Goal: Task Accomplishment & Management: Manage account settings

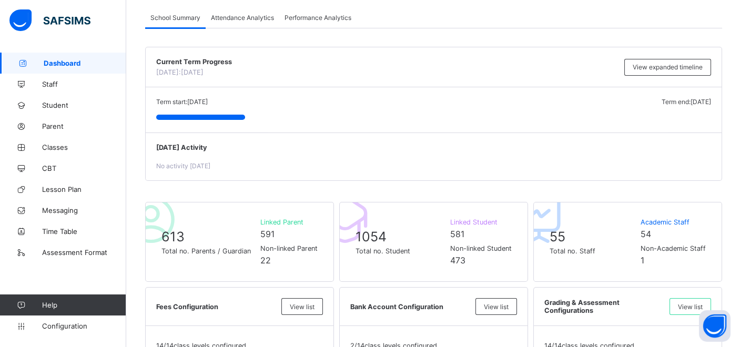
scroll to position [58, 0]
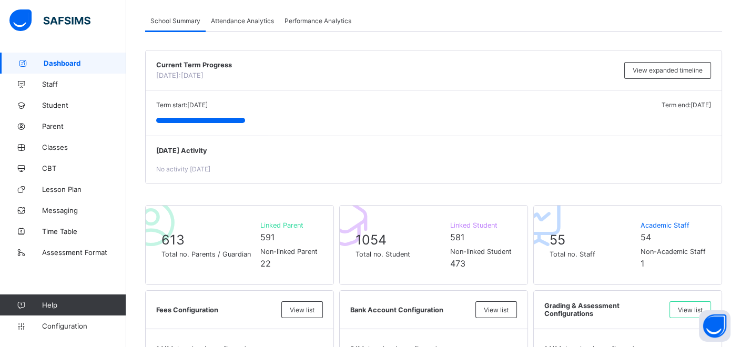
click at [257, 18] on span "Attendance Analytics" at bounding box center [242, 21] width 63 height 8
click at [305, 21] on span "Performance Analytics" at bounding box center [318, 21] width 67 height 8
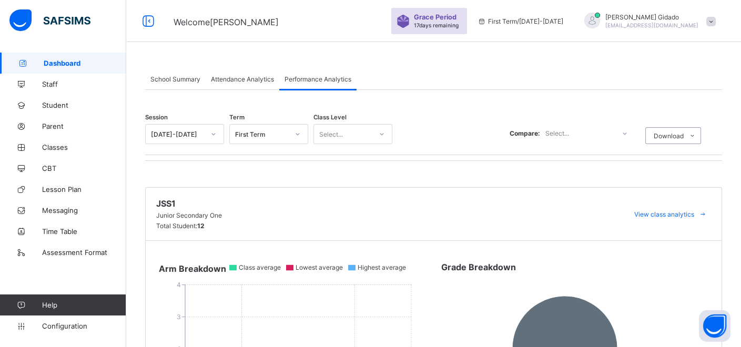
scroll to position [0, 0]
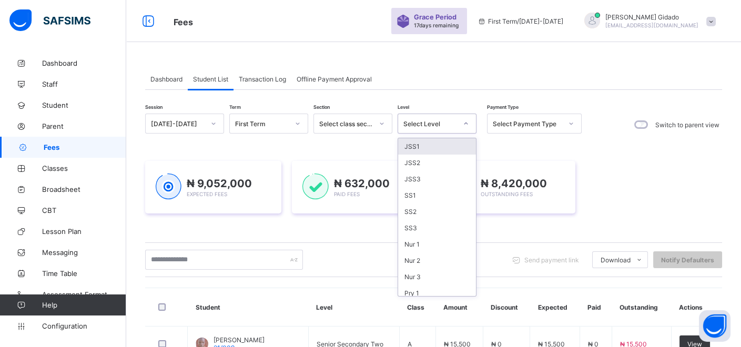
click at [467, 124] on div at bounding box center [466, 123] width 18 height 17
click at [454, 149] on div "JSS1" at bounding box center [437, 146] width 78 height 16
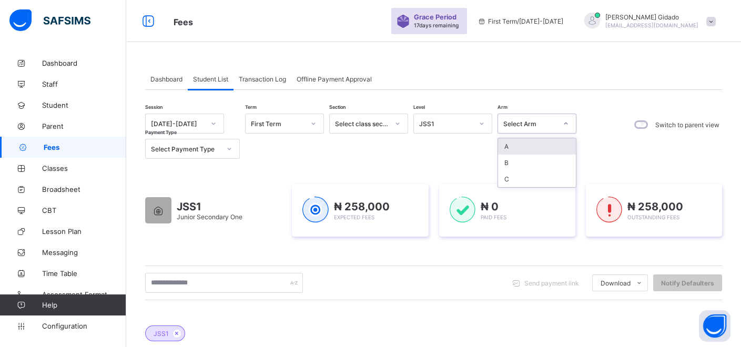
click at [569, 122] on div at bounding box center [566, 123] width 18 height 17
click at [538, 146] on div "A" at bounding box center [537, 146] width 78 height 16
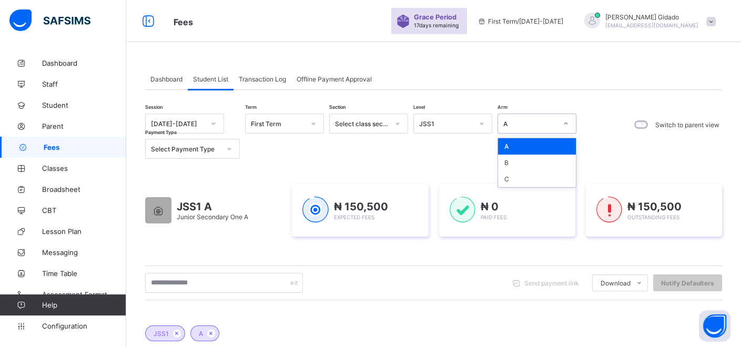
click at [567, 125] on icon at bounding box center [566, 123] width 6 height 11
click at [556, 158] on div "B" at bounding box center [537, 163] width 78 height 16
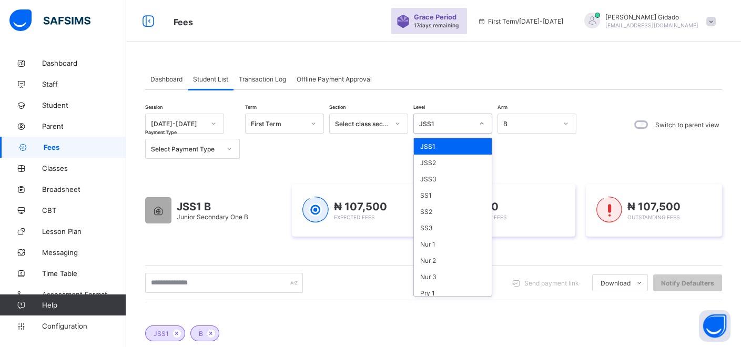
click at [479, 126] on div at bounding box center [482, 123] width 18 height 17
click at [452, 161] on div "JSS2" at bounding box center [453, 163] width 78 height 16
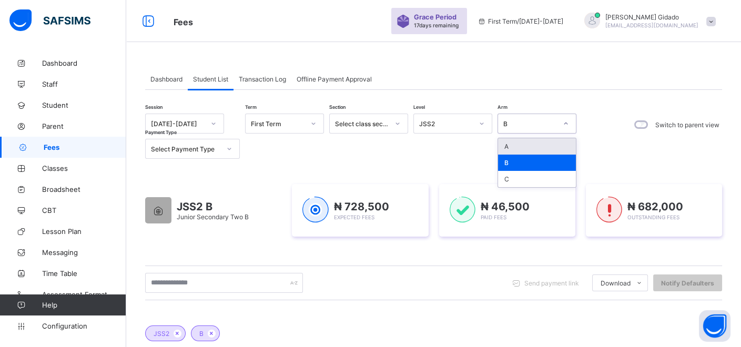
click at [573, 120] on div at bounding box center [566, 123] width 18 height 17
click at [547, 141] on div "A" at bounding box center [537, 146] width 78 height 16
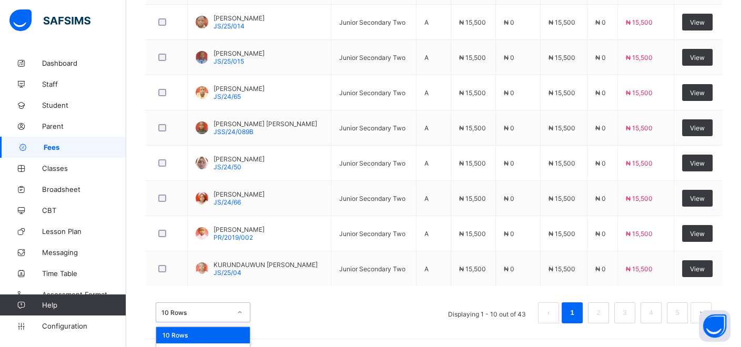
scroll to position [488, 0]
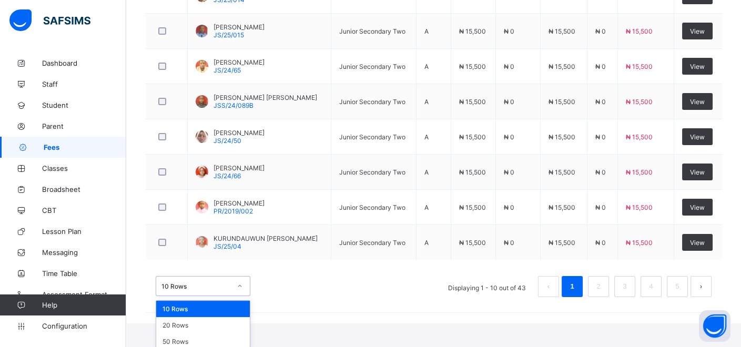
click at [238, 296] on div "option 10 Rows focused, 1 of 3. 3 results available. Use Up and Down to choose …" at bounding box center [203, 286] width 95 height 20
click at [210, 338] on div "50 Rows" at bounding box center [203, 341] width 94 height 16
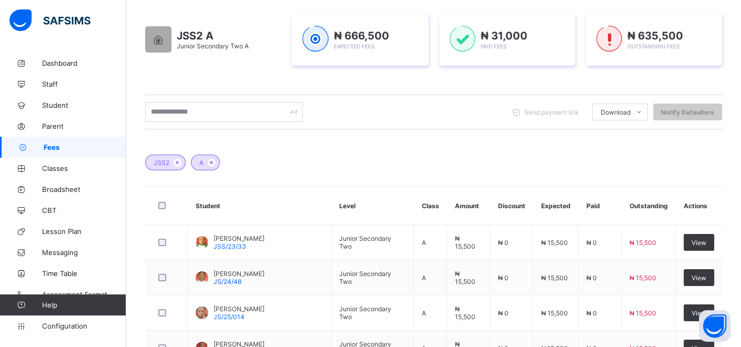
scroll to position [0, 0]
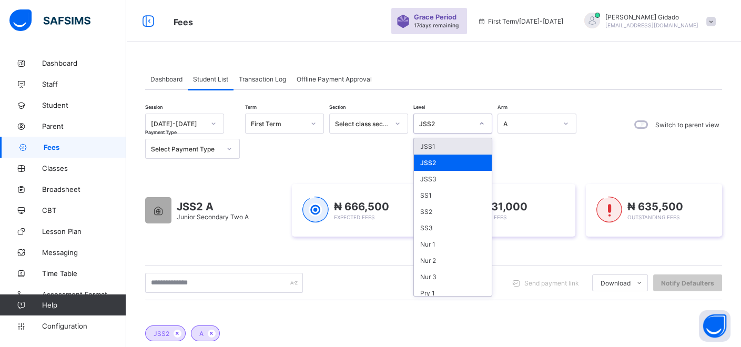
click at [487, 126] on div at bounding box center [482, 123] width 18 height 17
click at [461, 144] on div "JSS1" at bounding box center [453, 146] width 78 height 16
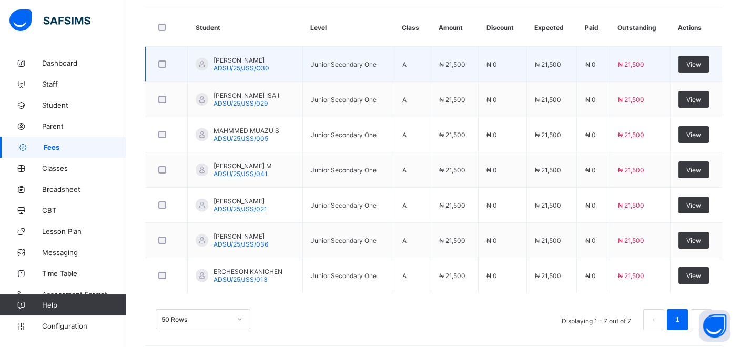
scroll to position [357, 0]
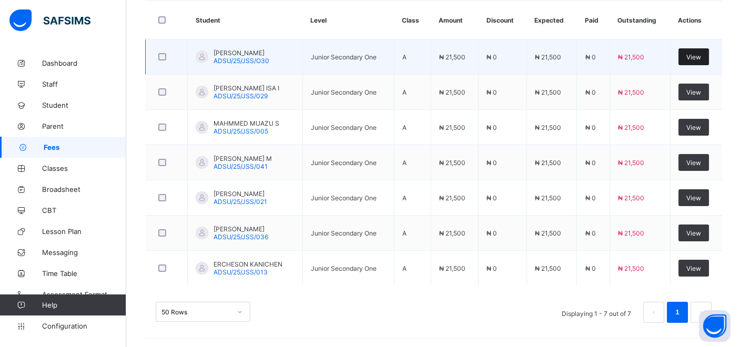
click at [709, 55] on div "View" at bounding box center [694, 56] width 31 height 17
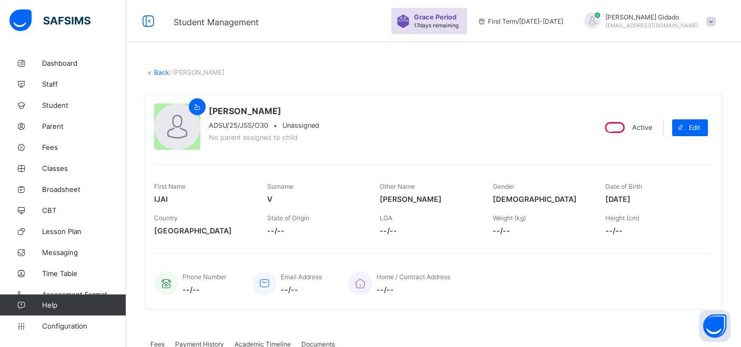
click at [158, 73] on link "Back" at bounding box center [161, 72] width 15 height 8
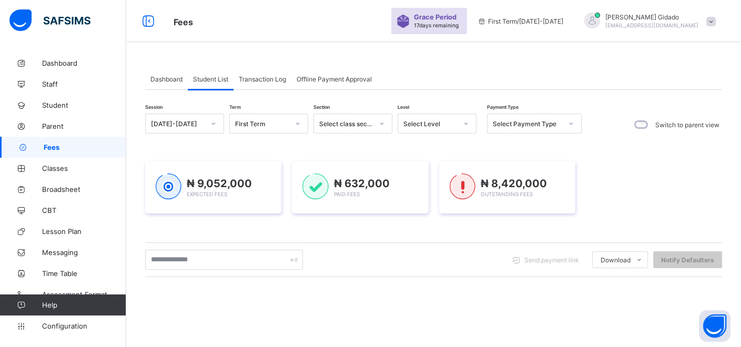
click at [477, 122] on div "Session [DATE]-[DATE] Term First Term Section Select class section Level Select…" at bounding box center [363, 125] width 437 height 22
click at [461, 124] on div at bounding box center [466, 123] width 18 height 17
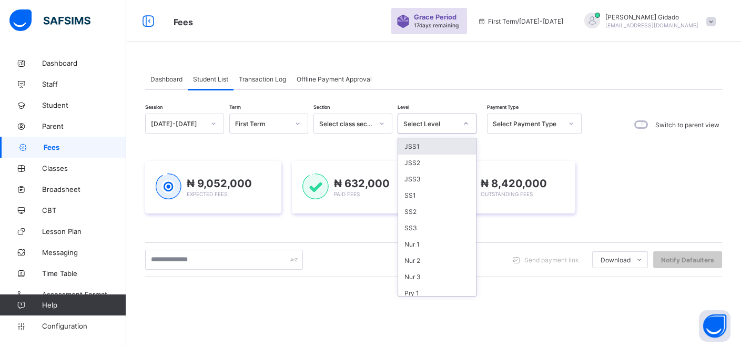
click at [436, 140] on div "JSS1" at bounding box center [437, 146] width 78 height 16
click at [440, 136] on div "Session [DATE]-[DATE] Term First Term Section Select class section Level option…" at bounding box center [363, 125] width 437 height 22
click at [441, 136] on div "Session [DATE]-[DATE] Term First Term Section Select class section Level option…" at bounding box center [363, 125] width 437 height 22
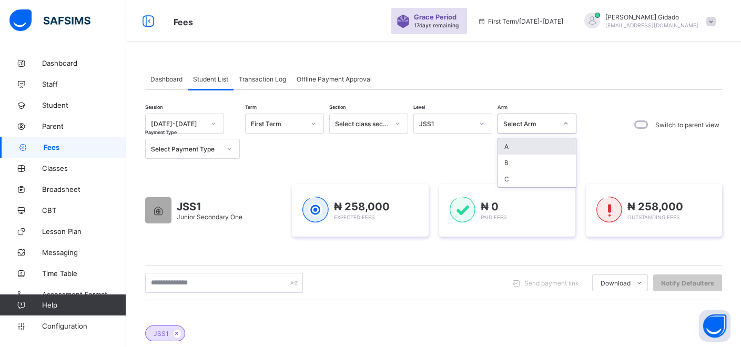
click at [571, 127] on div at bounding box center [566, 123] width 18 height 17
drag, startPoint x: 533, startPoint y: 148, endPoint x: 534, endPoint y: 142, distance: 5.9
click at [534, 146] on div "A" at bounding box center [537, 146] width 78 height 16
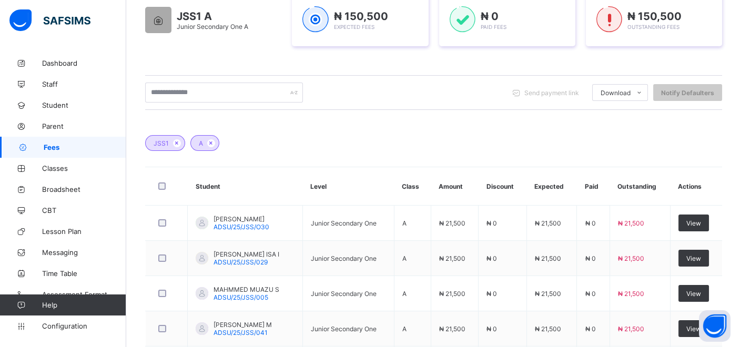
scroll to position [64, 0]
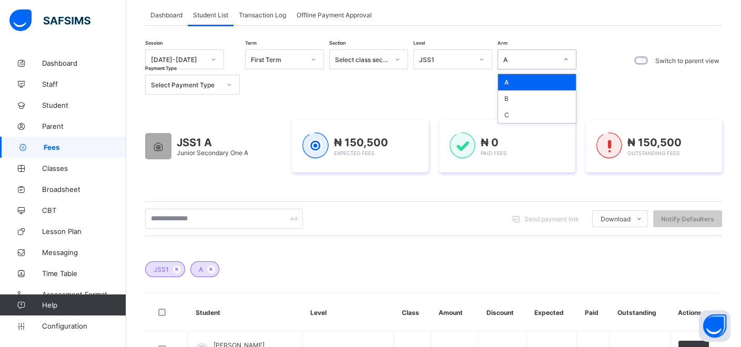
click at [568, 57] on icon at bounding box center [566, 59] width 6 height 11
click at [552, 92] on div "B" at bounding box center [537, 98] width 78 height 16
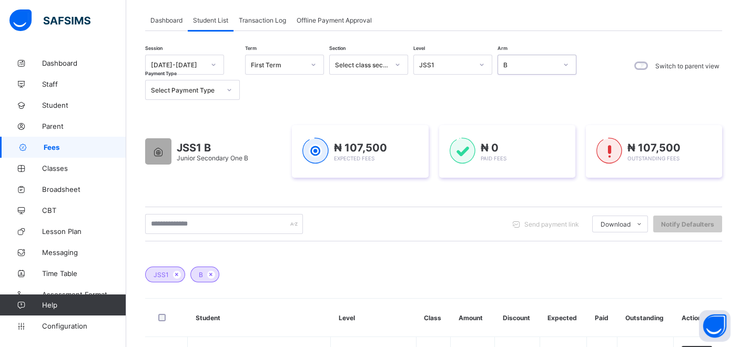
scroll to position [0, 0]
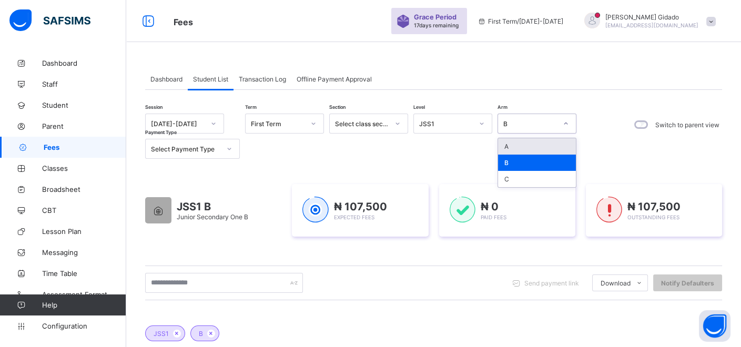
click at [566, 124] on icon at bounding box center [566, 123] width 6 height 11
click at [548, 146] on div "A" at bounding box center [537, 146] width 78 height 16
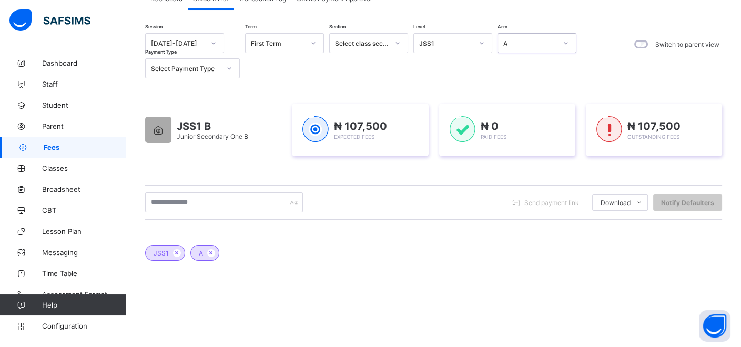
scroll to position [39, 0]
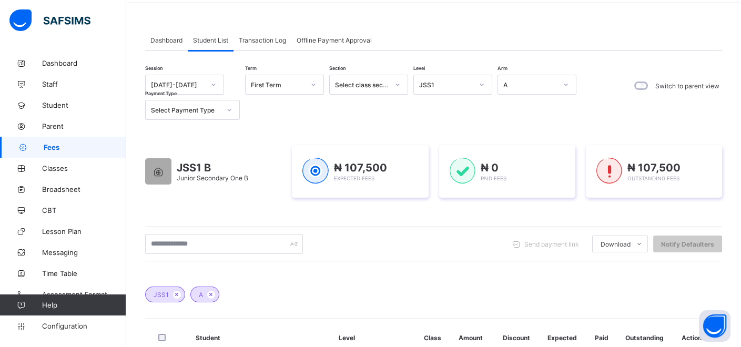
click at [422, 9] on div "Dashboard Student List Transaction Log Offline Payment Approval Student List Mo…" at bounding box center [433, 278] width 615 height 635
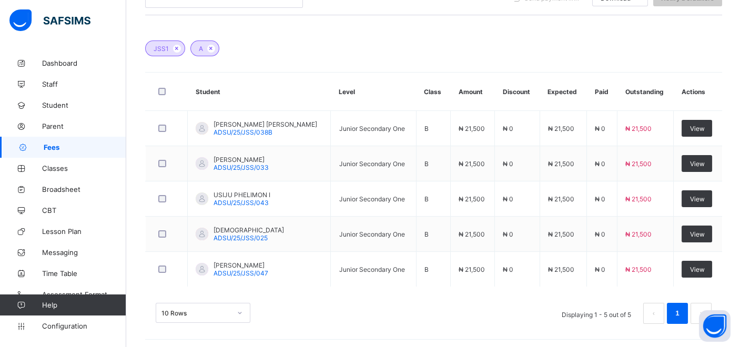
scroll to position [287, 0]
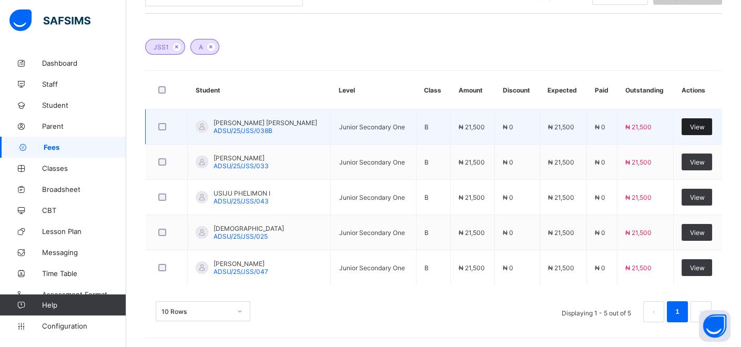
click at [710, 125] on div "View" at bounding box center [697, 126] width 31 height 17
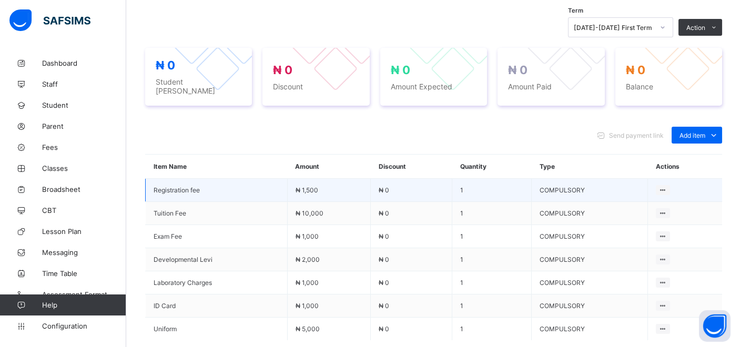
scroll to position [287, 0]
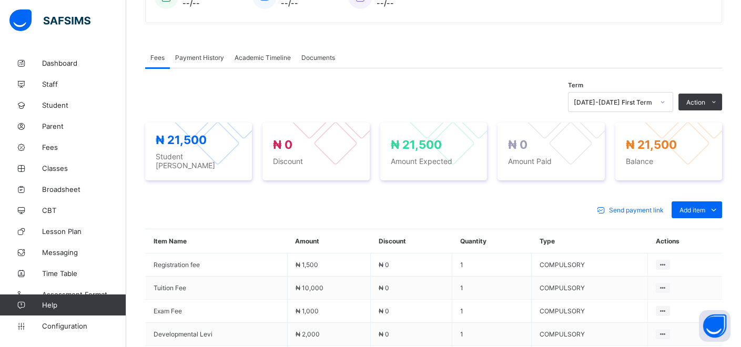
click at [188, 65] on div "Payment History" at bounding box center [199, 57] width 59 height 21
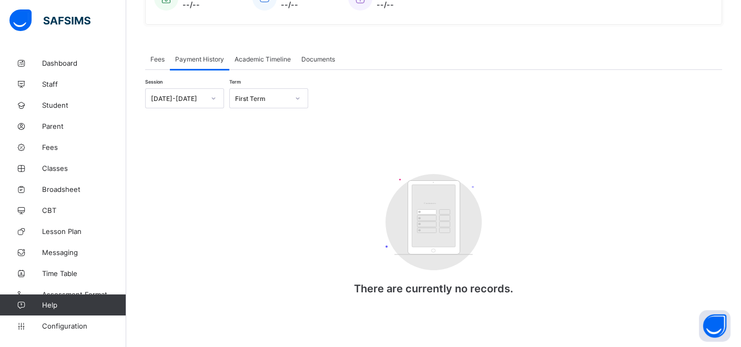
click at [153, 48] on div "Fees" at bounding box center [157, 58] width 25 height 21
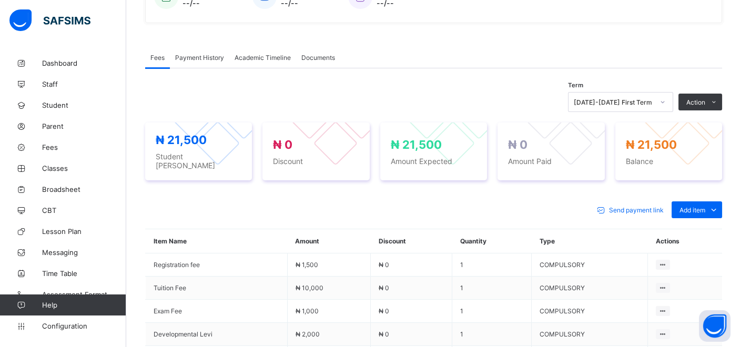
click at [189, 54] on span "Payment History" at bounding box center [199, 58] width 49 height 8
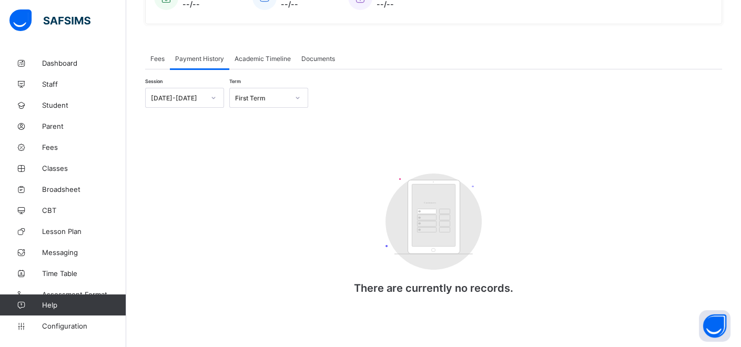
scroll to position [285, 0]
click at [162, 50] on div "Fees" at bounding box center [157, 58] width 25 height 21
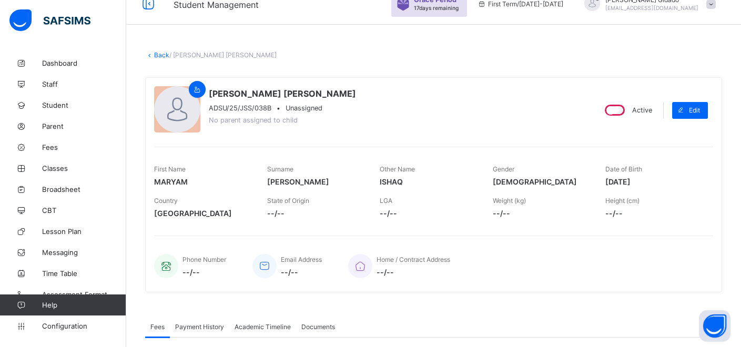
scroll to position [0, 0]
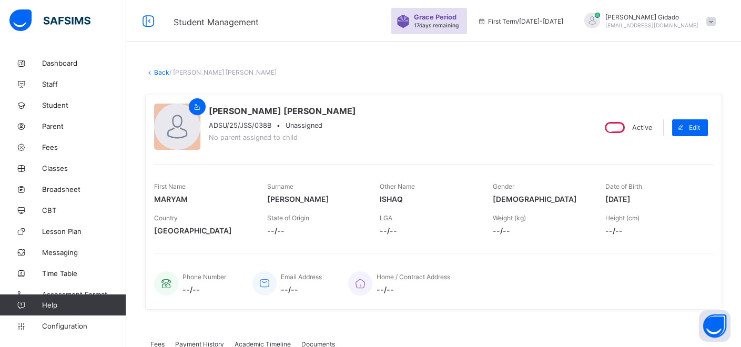
click at [152, 75] on icon at bounding box center [149, 72] width 9 height 8
click at [160, 72] on link "Back" at bounding box center [161, 72] width 15 height 8
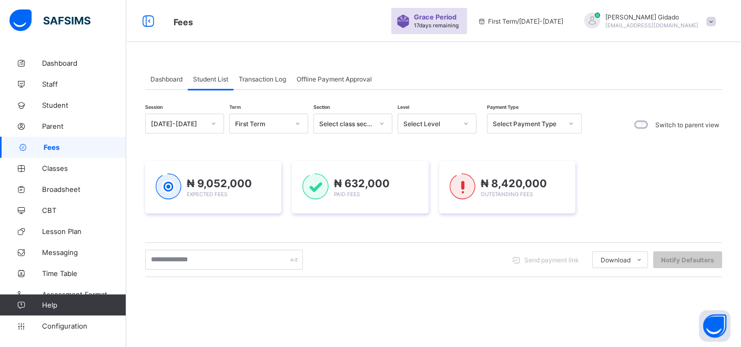
click at [258, 76] on span "Transaction Log" at bounding box center [262, 79] width 47 height 8
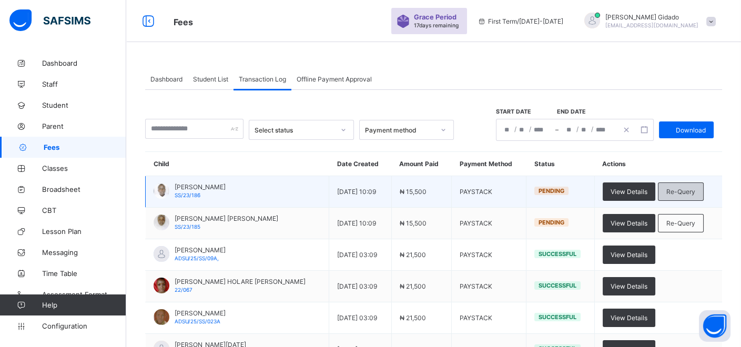
click at [686, 190] on span "Re-Query" at bounding box center [680, 192] width 29 height 8
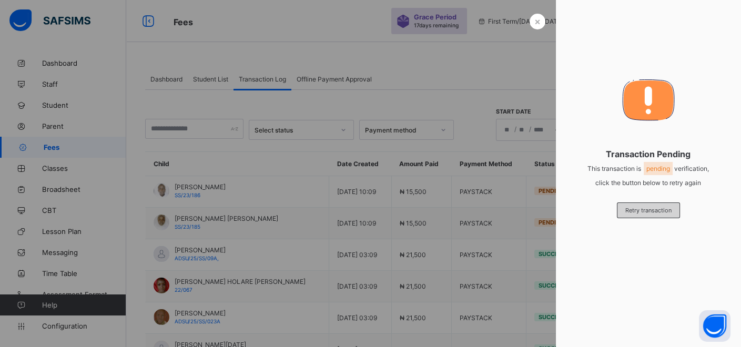
click at [647, 203] on div "Retry transaction" at bounding box center [648, 211] width 63 height 16
click at [497, 79] on div at bounding box center [370, 173] width 741 height 347
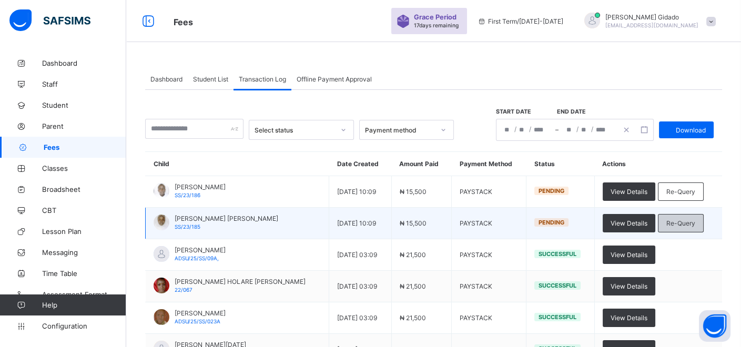
click at [672, 223] on span "Re-Query" at bounding box center [680, 223] width 29 height 8
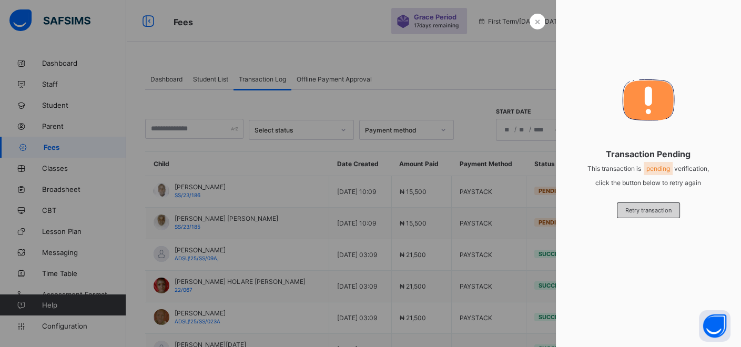
click at [659, 206] on div "Retry transaction" at bounding box center [648, 211] width 63 height 16
click at [474, 70] on div at bounding box center [370, 173] width 741 height 347
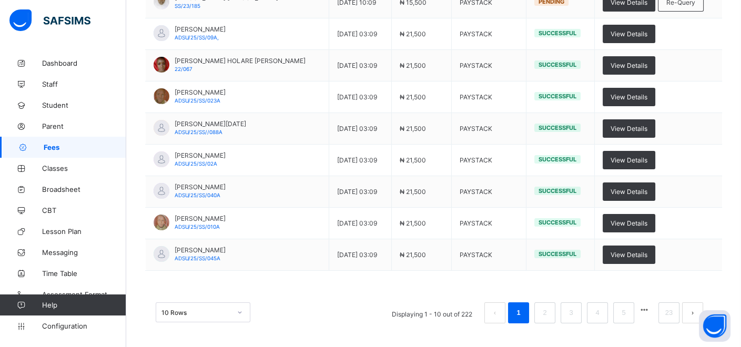
scroll to position [248, 0]
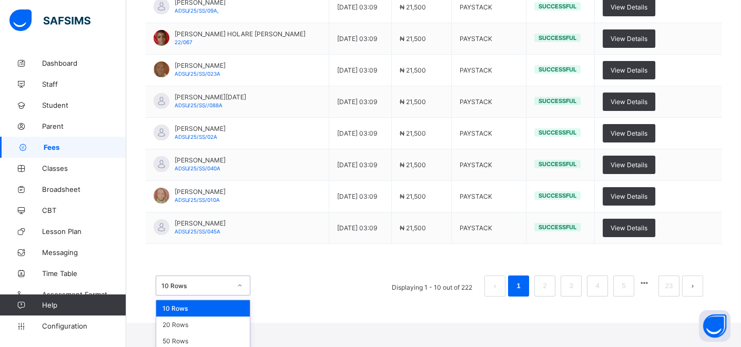
click at [242, 296] on div "option 10 Rows focused, 1 of 3. 3 results available. Use Up and Down to choose …" at bounding box center [203, 286] width 95 height 20
click at [216, 339] on div "50 Rows" at bounding box center [203, 341] width 94 height 16
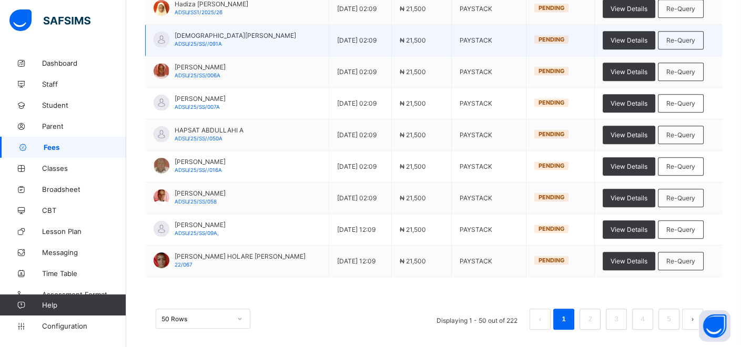
scroll to position [1477, 0]
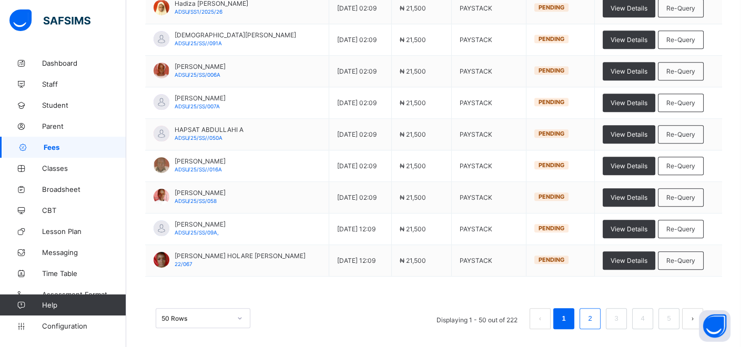
click at [595, 313] on link "2" at bounding box center [590, 319] width 10 height 14
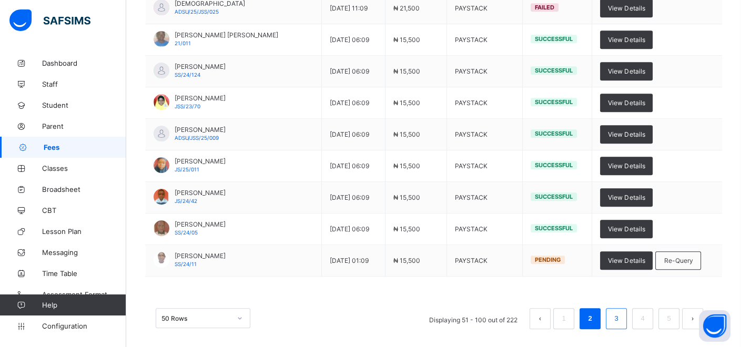
click at [621, 312] on link "3" at bounding box center [616, 319] width 10 height 14
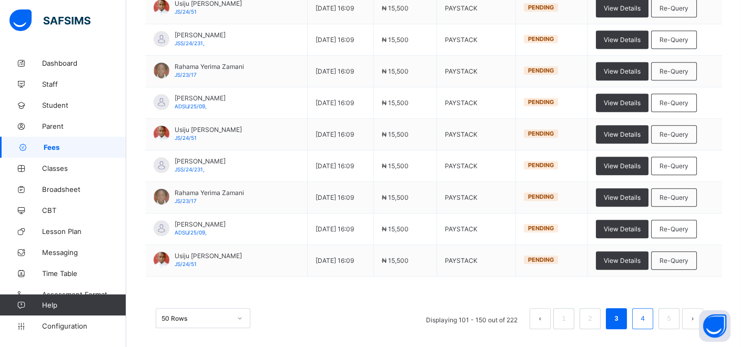
click at [646, 311] on li "4" at bounding box center [642, 318] width 21 height 21
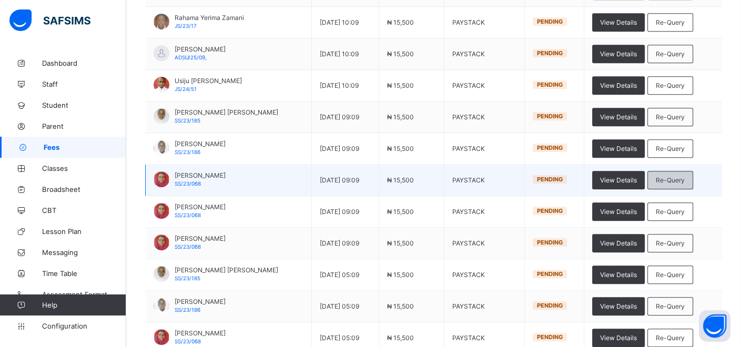
scroll to position [1302, 0]
